Goal: Information Seeking & Learning: Learn about a topic

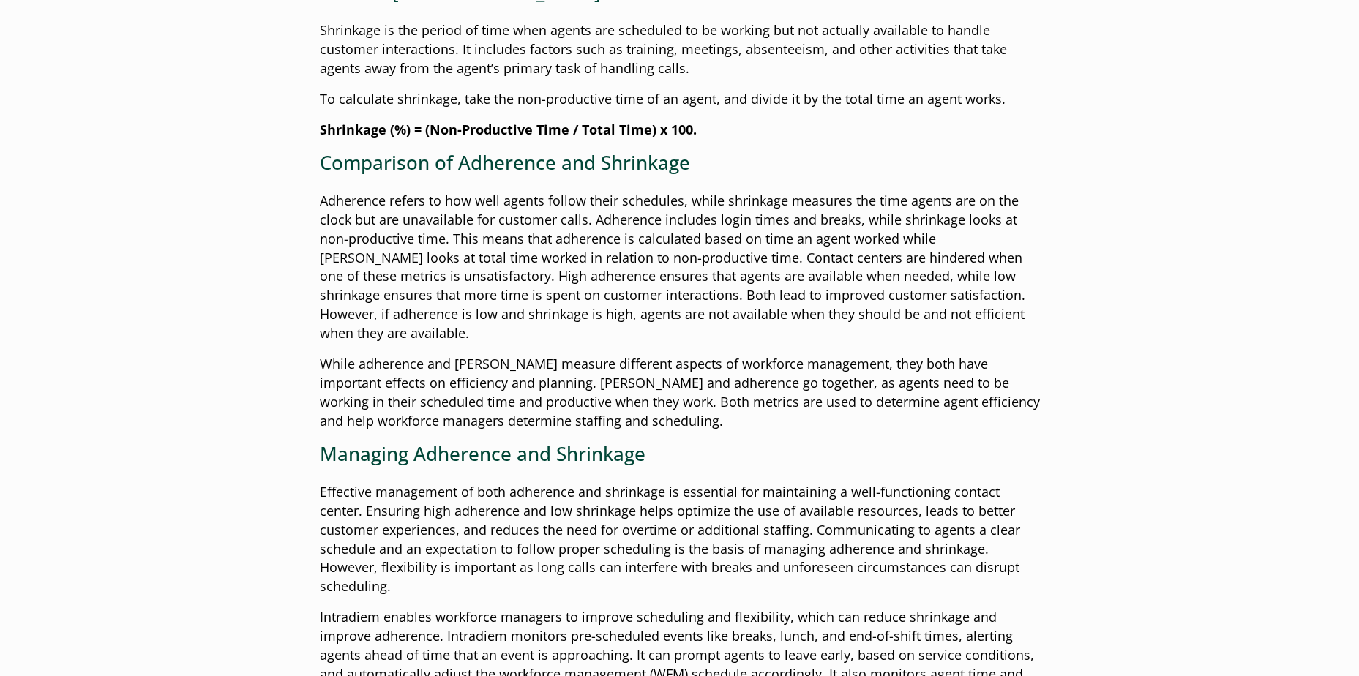
scroll to position [805, 0]
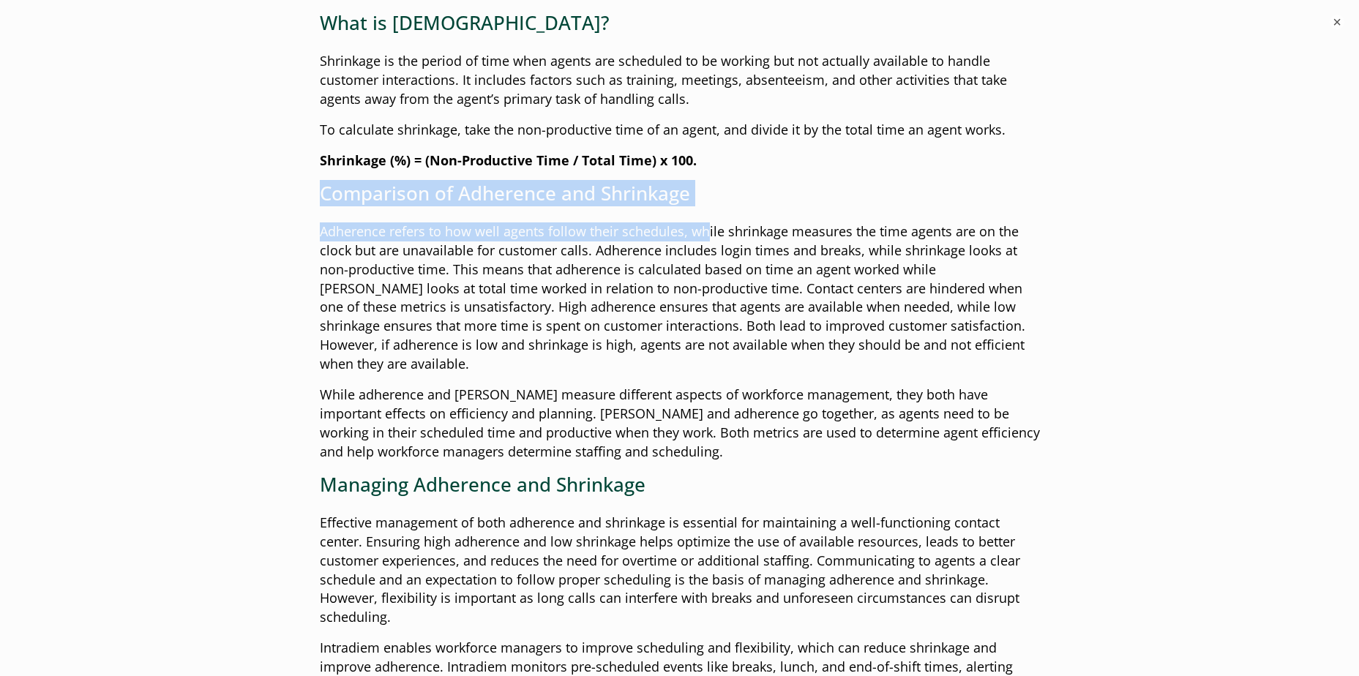
drag, startPoint x: 323, startPoint y: 189, endPoint x: 704, endPoint y: 218, distance: 381.6
click at [704, 218] on div "In the world of contact centers, maintaining efficiency and customer satisfacti…" at bounding box center [680, 340] width 720 height 1324
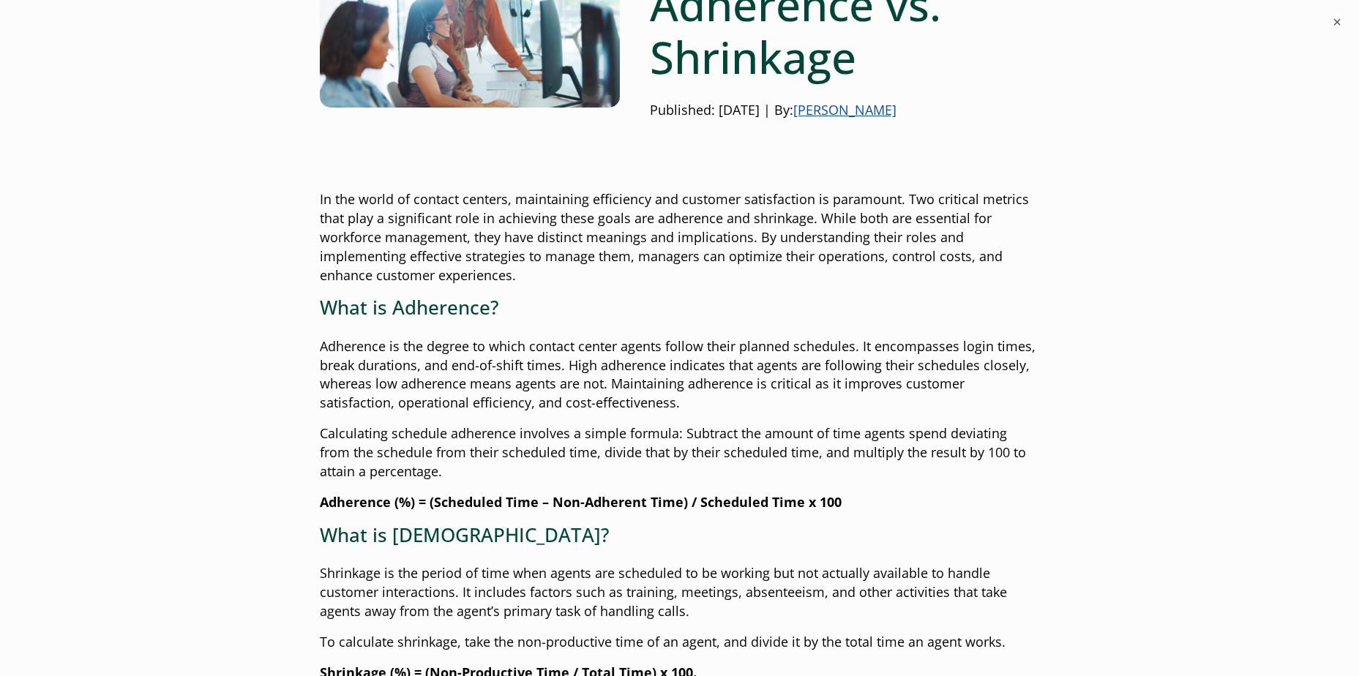
scroll to position [0, 0]
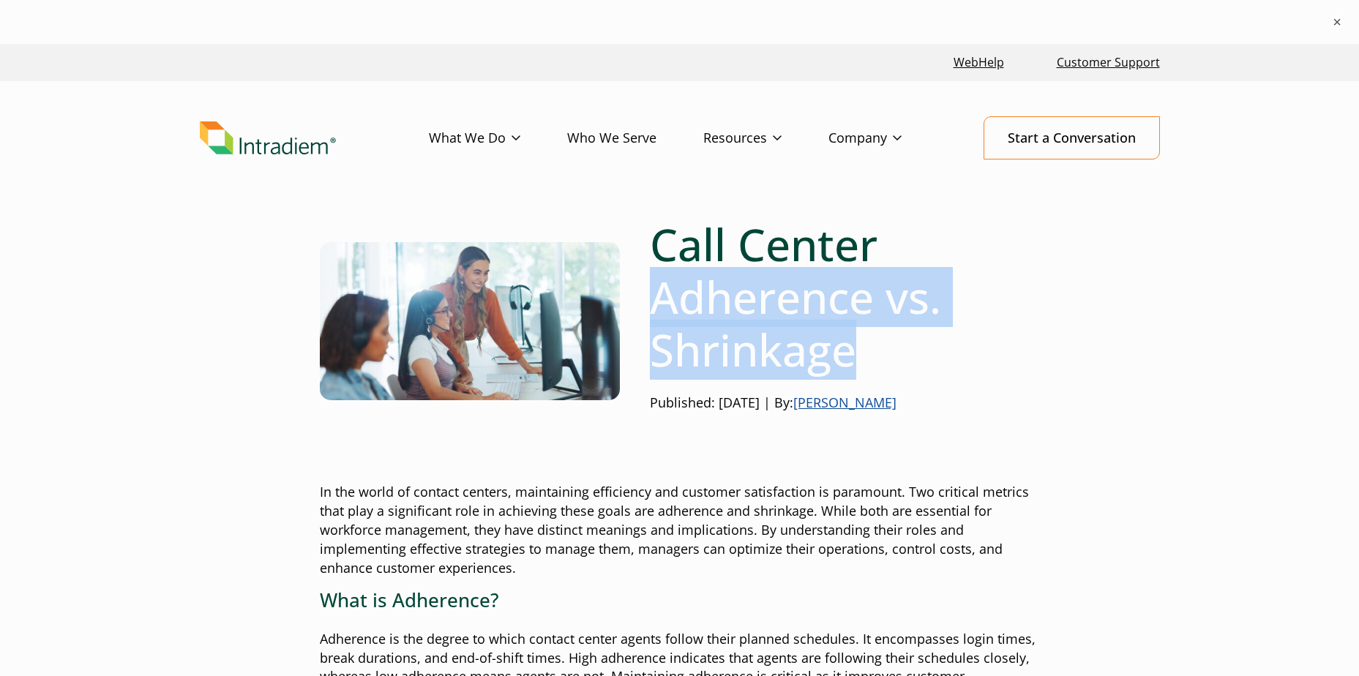
drag, startPoint x: 653, startPoint y: 305, endPoint x: 866, endPoint y: 355, distance: 218.7
click at [866, 355] on h1 "Call Center Adherence vs. Shrinkage" at bounding box center [845, 297] width 390 height 158
copy h1 "Adherence vs. Shrinkage"
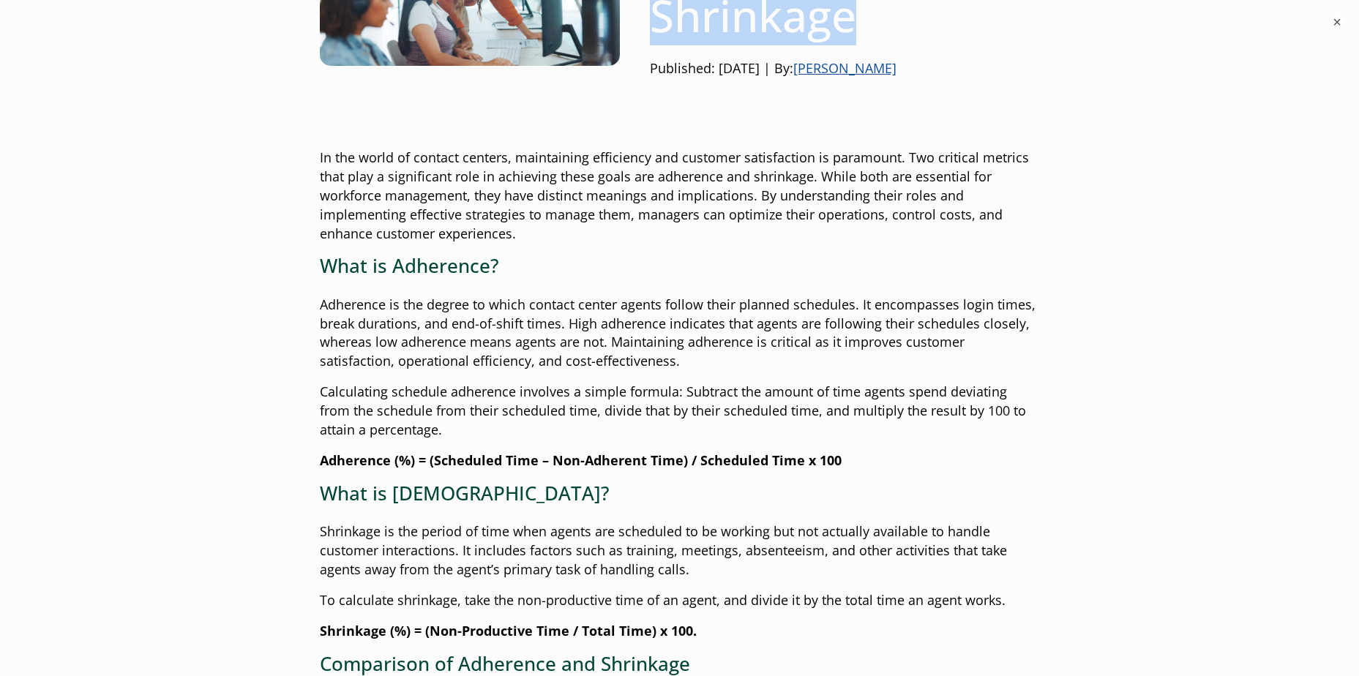
scroll to position [439, 0]
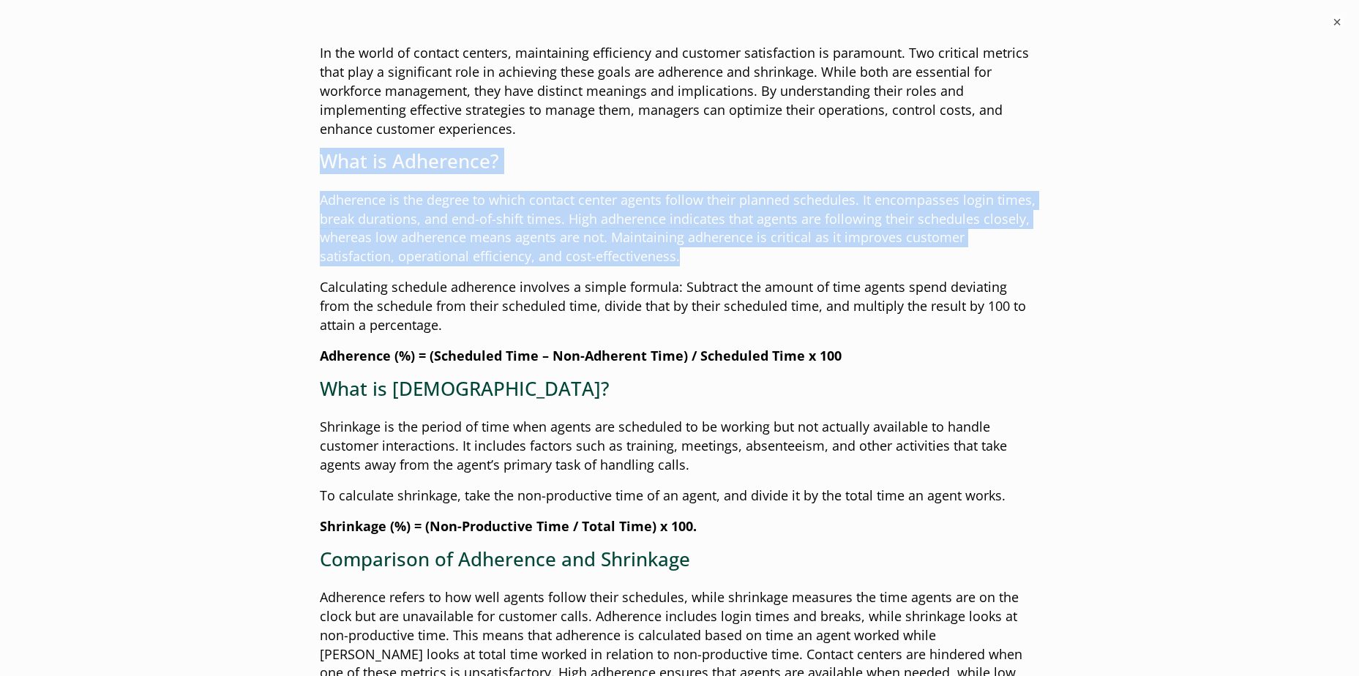
drag, startPoint x: 321, startPoint y: 157, endPoint x: 621, endPoint y: 262, distance: 317.7
copy div "What is Adherence? Adherence is the degree to which contact center agents follo…"
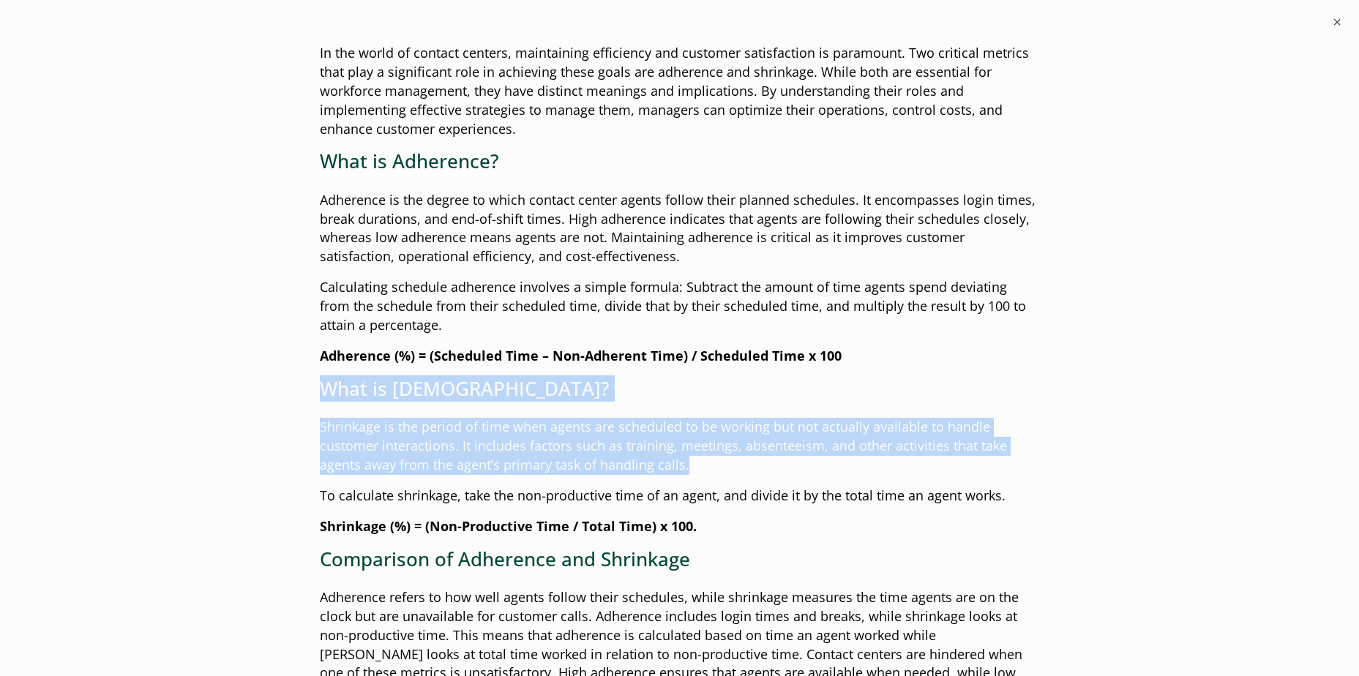
drag, startPoint x: 326, startPoint y: 389, endPoint x: 694, endPoint y: 470, distance: 376.0
copy div "What is [DEMOGRAPHIC_DATA]? Shrinkage is the period of time when agents are sch…"
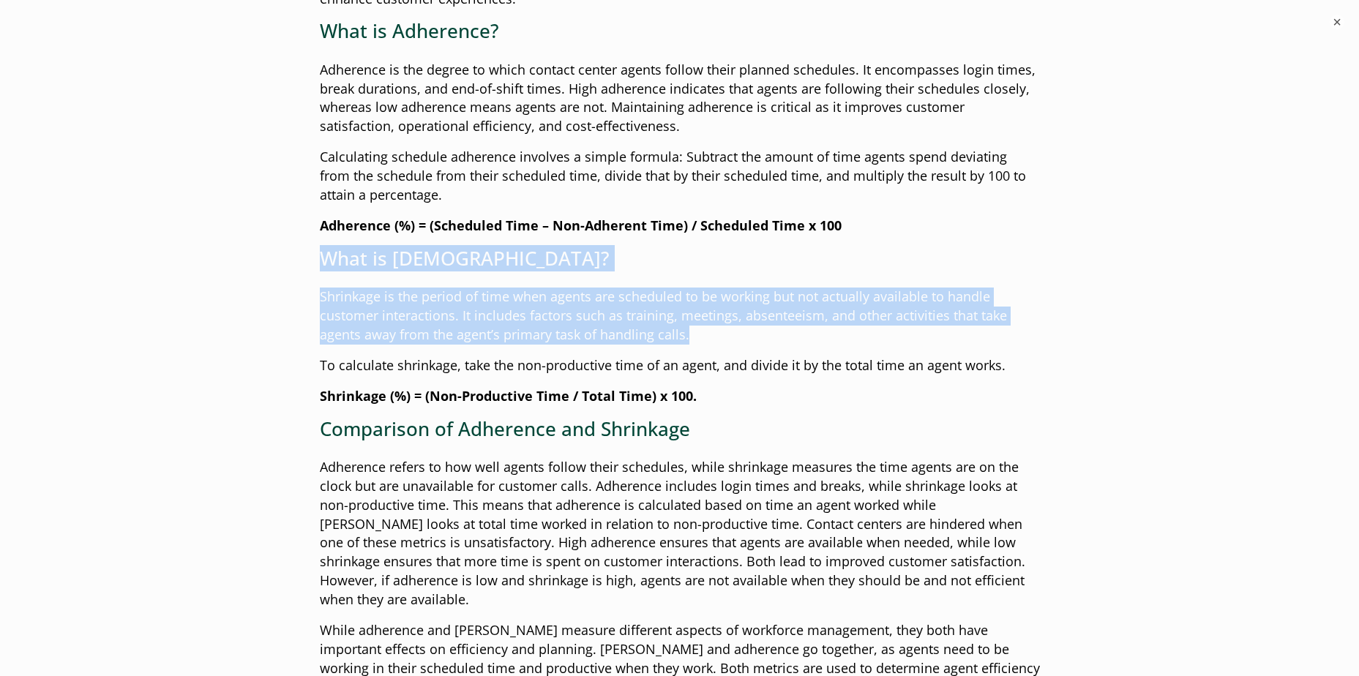
scroll to position [585, 0]
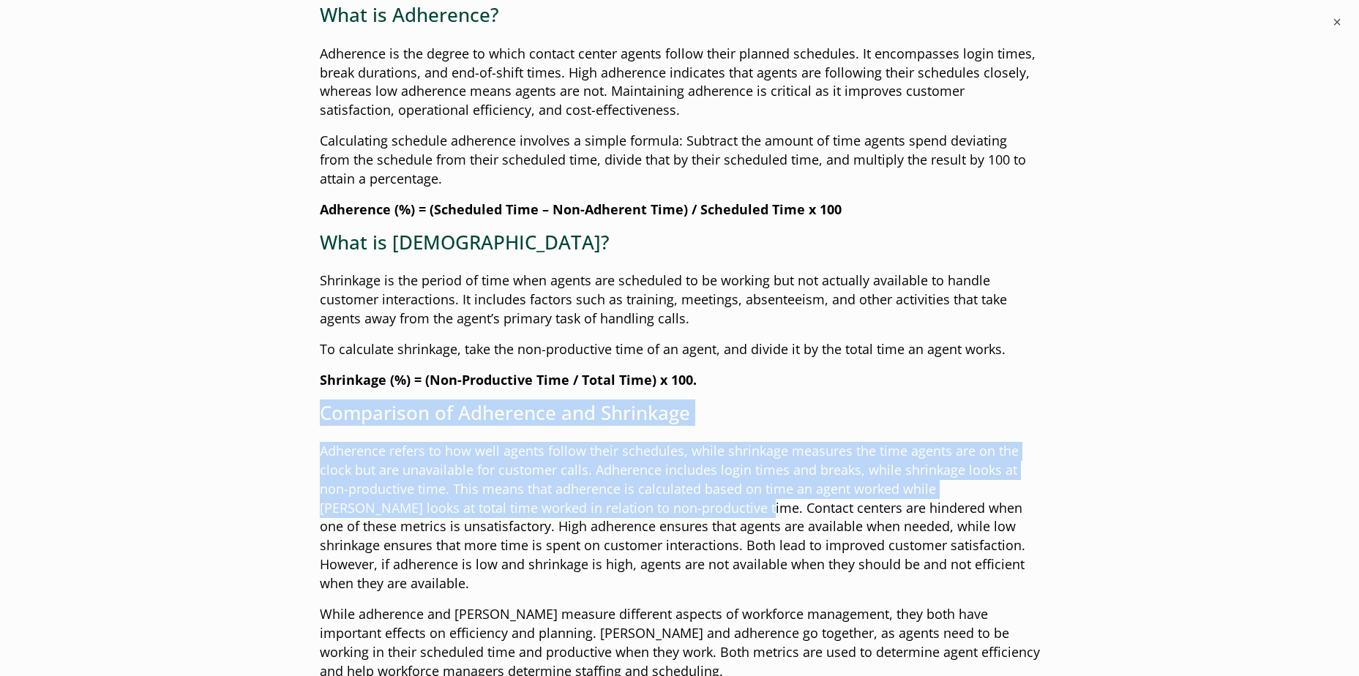
drag, startPoint x: 323, startPoint y: 410, endPoint x: 656, endPoint y: 513, distance: 347.6
click at [656, 513] on div "In the world of contact centers, maintaining efficiency and customer satisfacti…" at bounding box center [680, 560] width 720 height 1324
copy div "Comparison of Adherence and [PERSON_NAME] Adherence refers to how well agents f…"
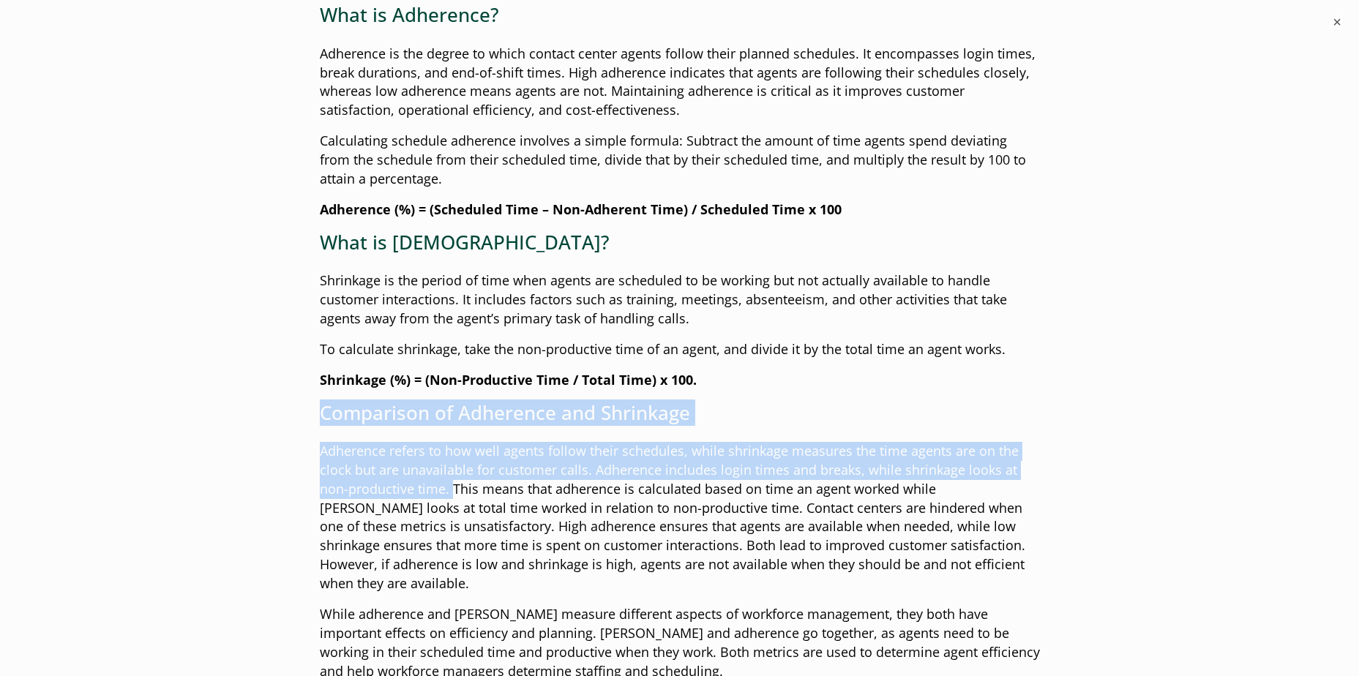
click at [451, 489] on p "Adherence refers to how well agents follow their schedules, while shrinkage mea…" at bounding box center [680, 517] width 720 height 151
copy div "Comparison of Adherence and [PERSON_NAME] Adherence refers to how well agents f…"
click at [208, 478] on div "Call Center Adherence vs. [PERSON_NAME] Published: [DATE] | By: [PERSON_NAME] I…" at bounding box center [680, 679] width 1054 height 2092
